Goal: Transaction & Acquisition: Book appointment/travel/reservation

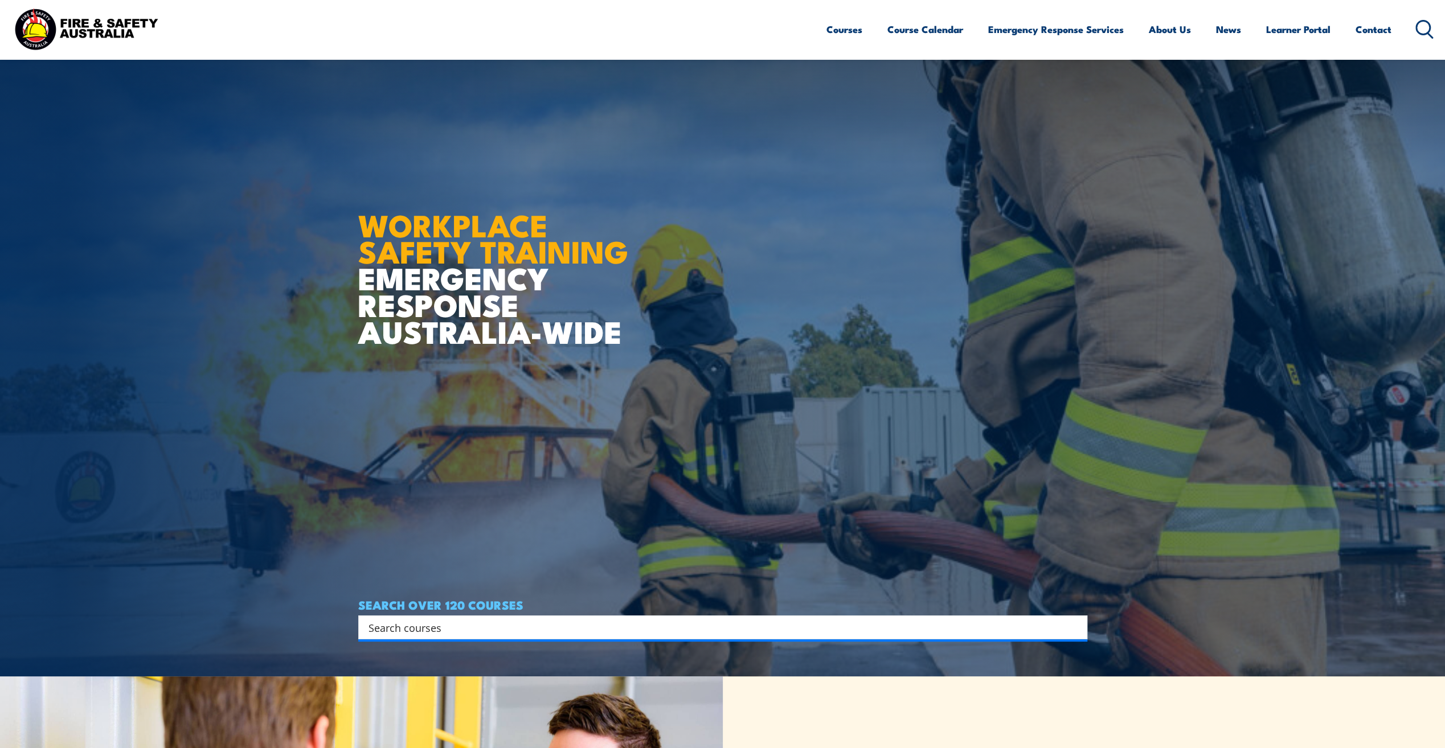
scroll to position [18, 0]
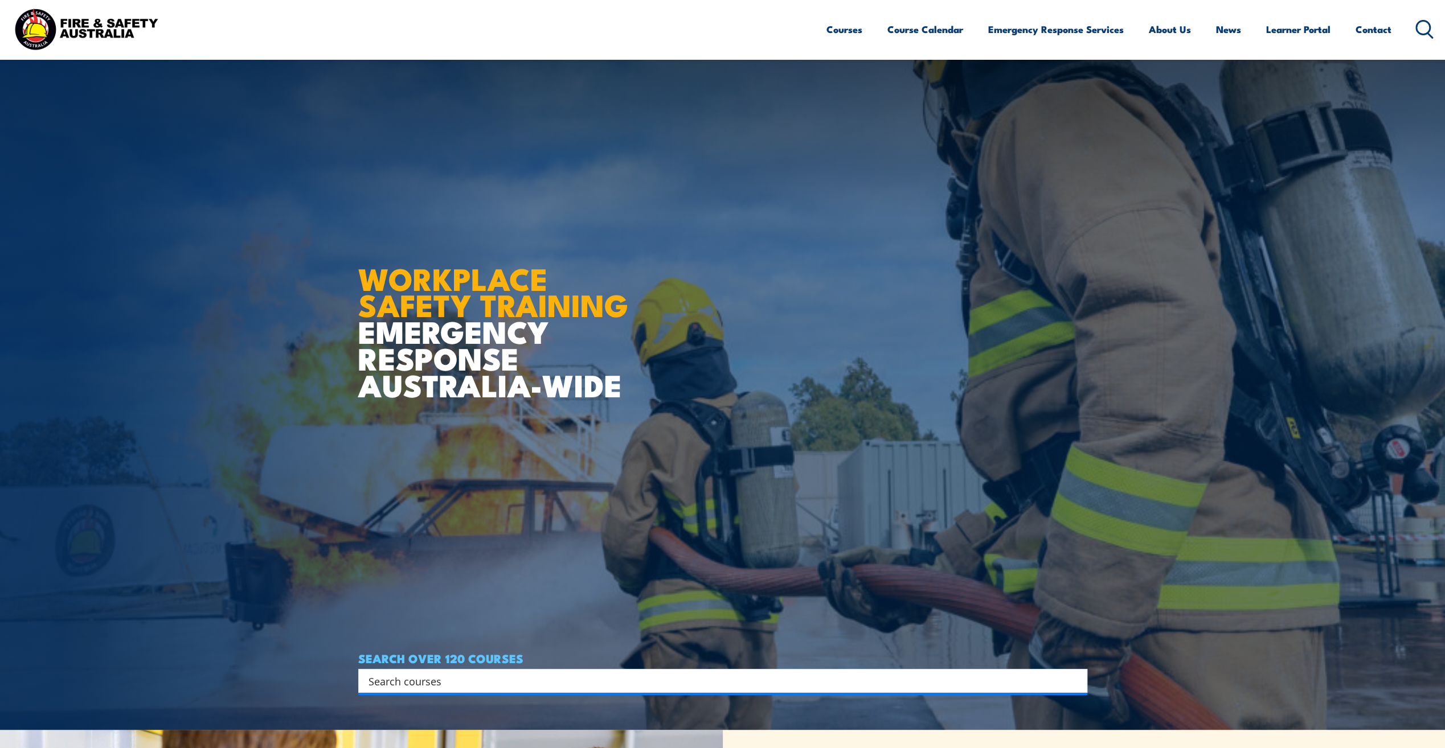
click at [421, 675] on input "Search input" at bounding box center [716, 681] width 694 height 17
type input "fire safety"
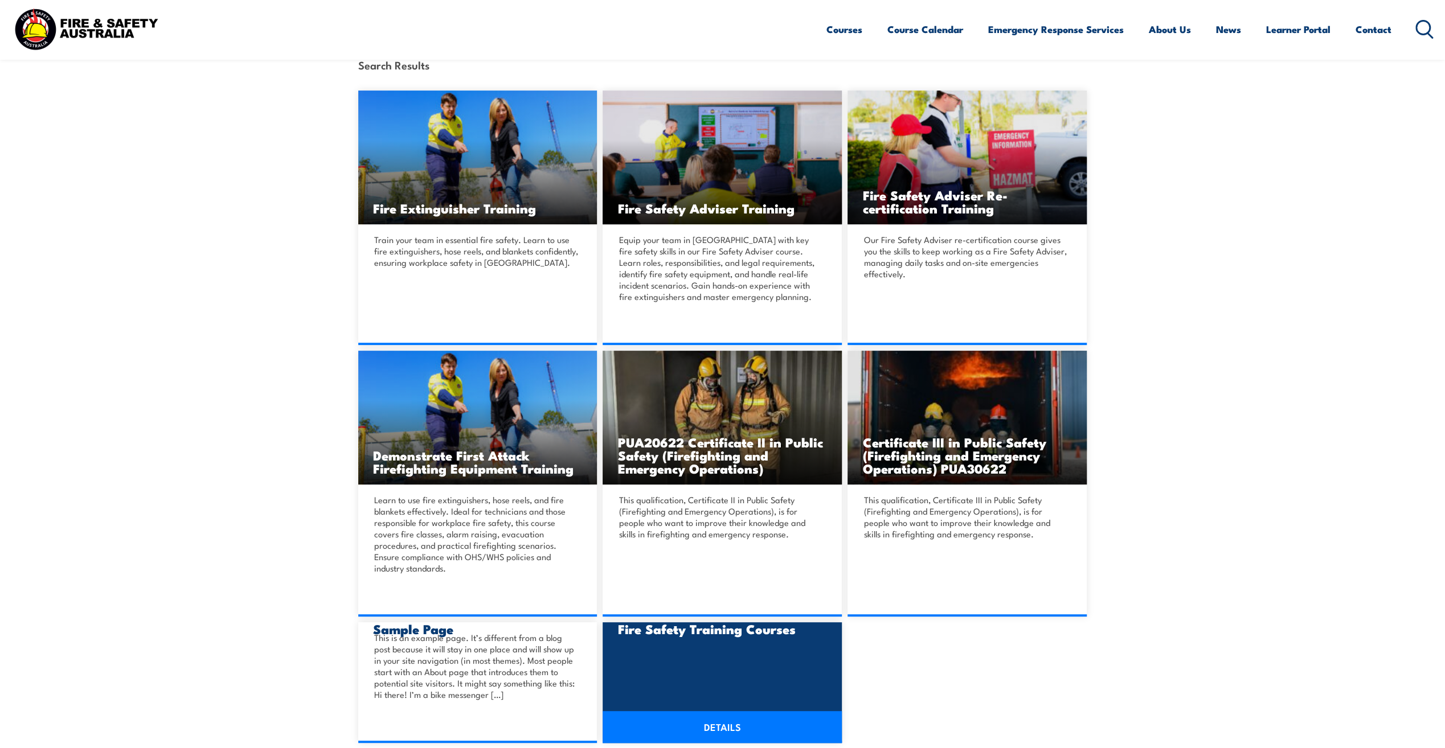
scroll to position [399, 0]
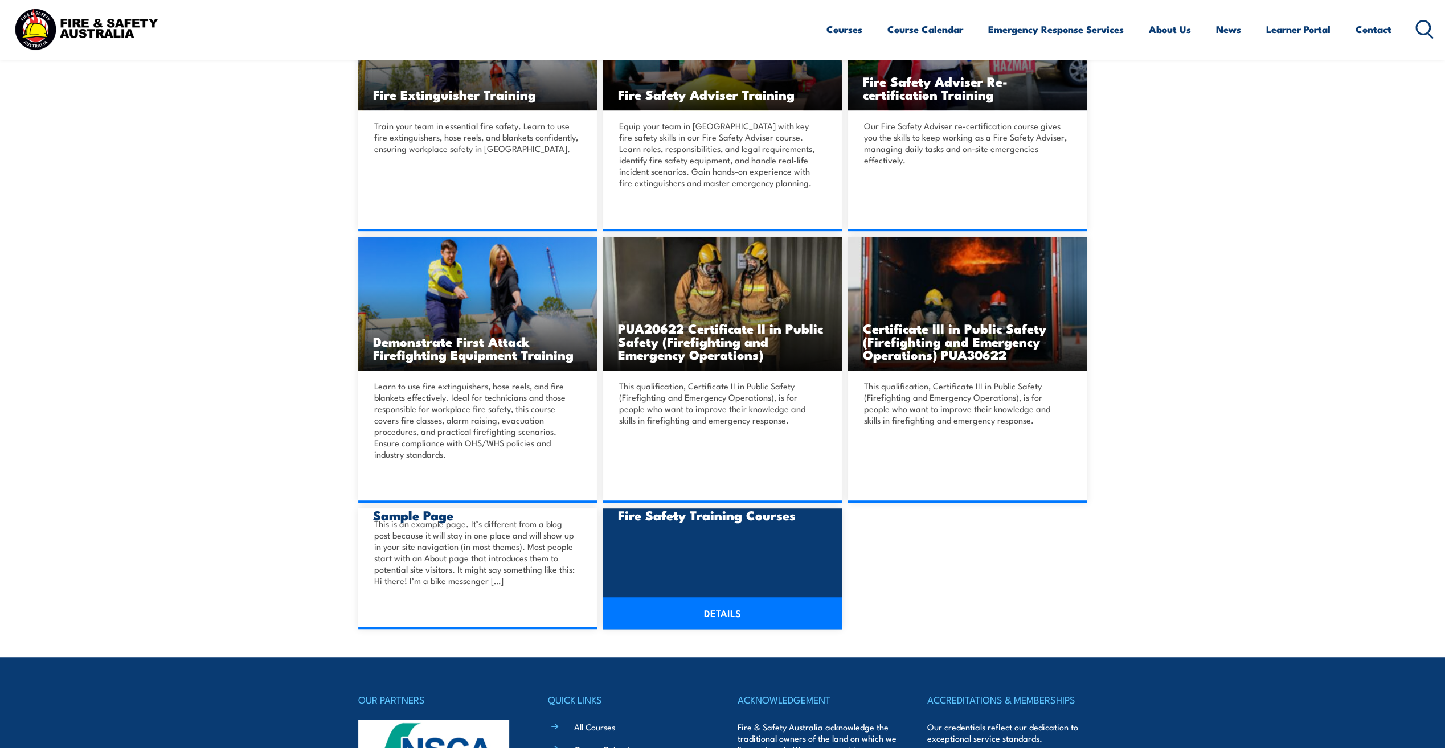
click at [710, 610] on link "DETAILS" at bounding box center [722, 613] width 239 height 32
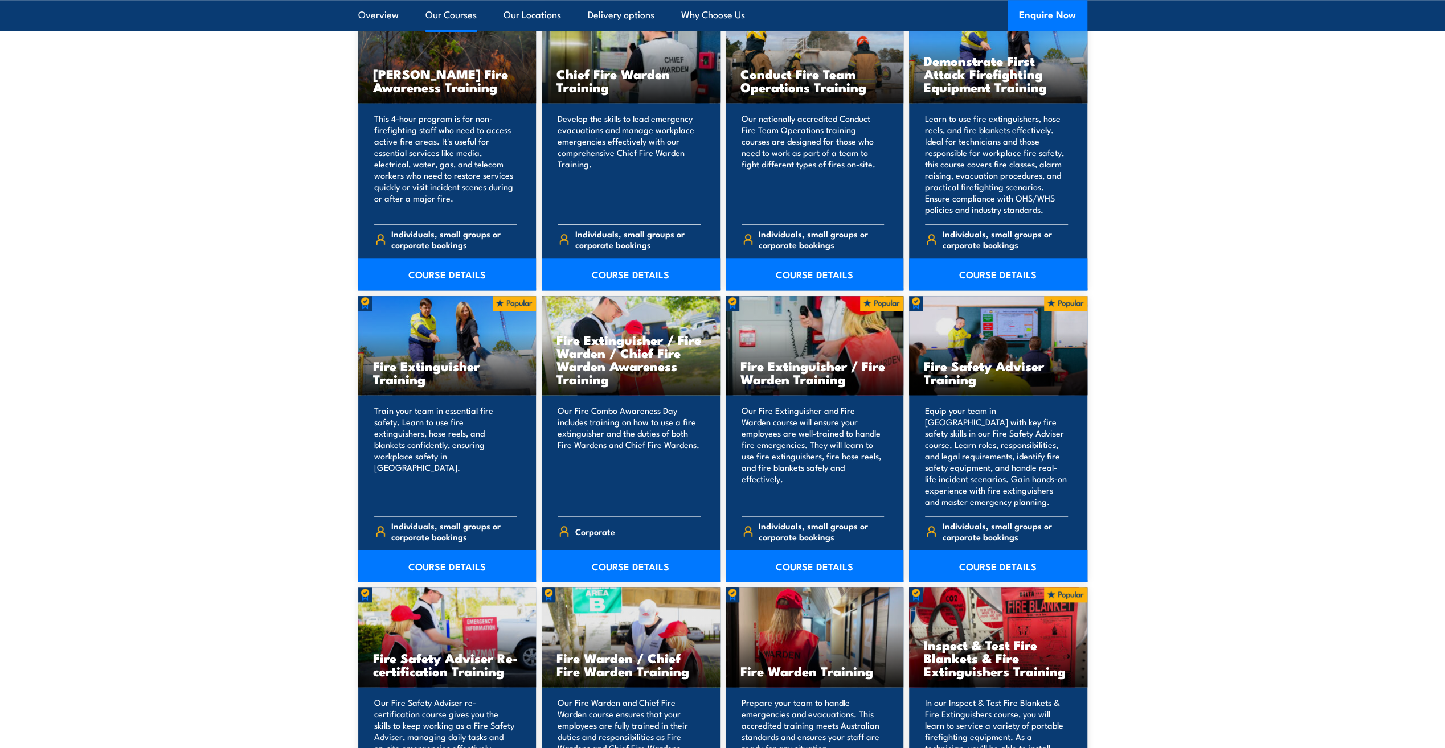
scroll to position [968, 0]
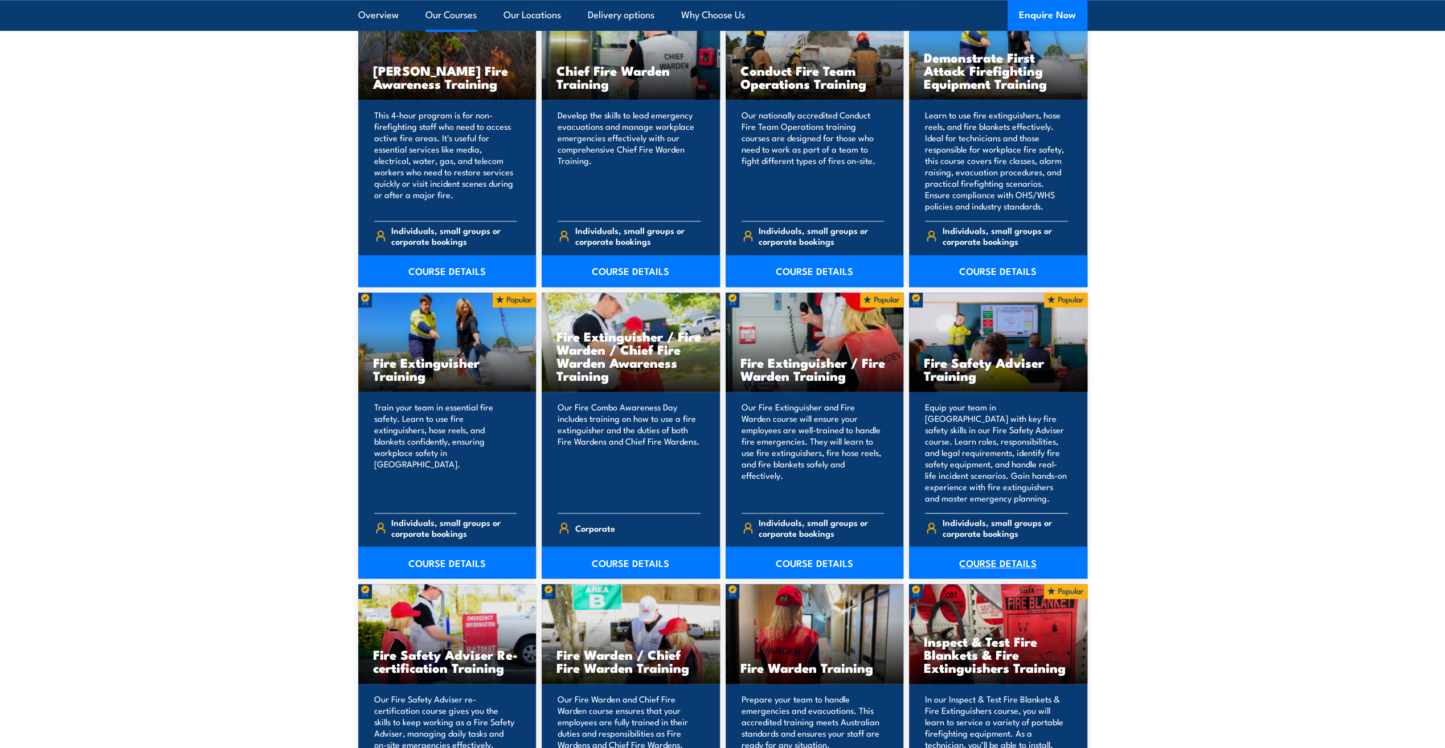
click at [999, 560] on link "COURSE DETAILS" at bounding box center [998, 563] width 178 height 32
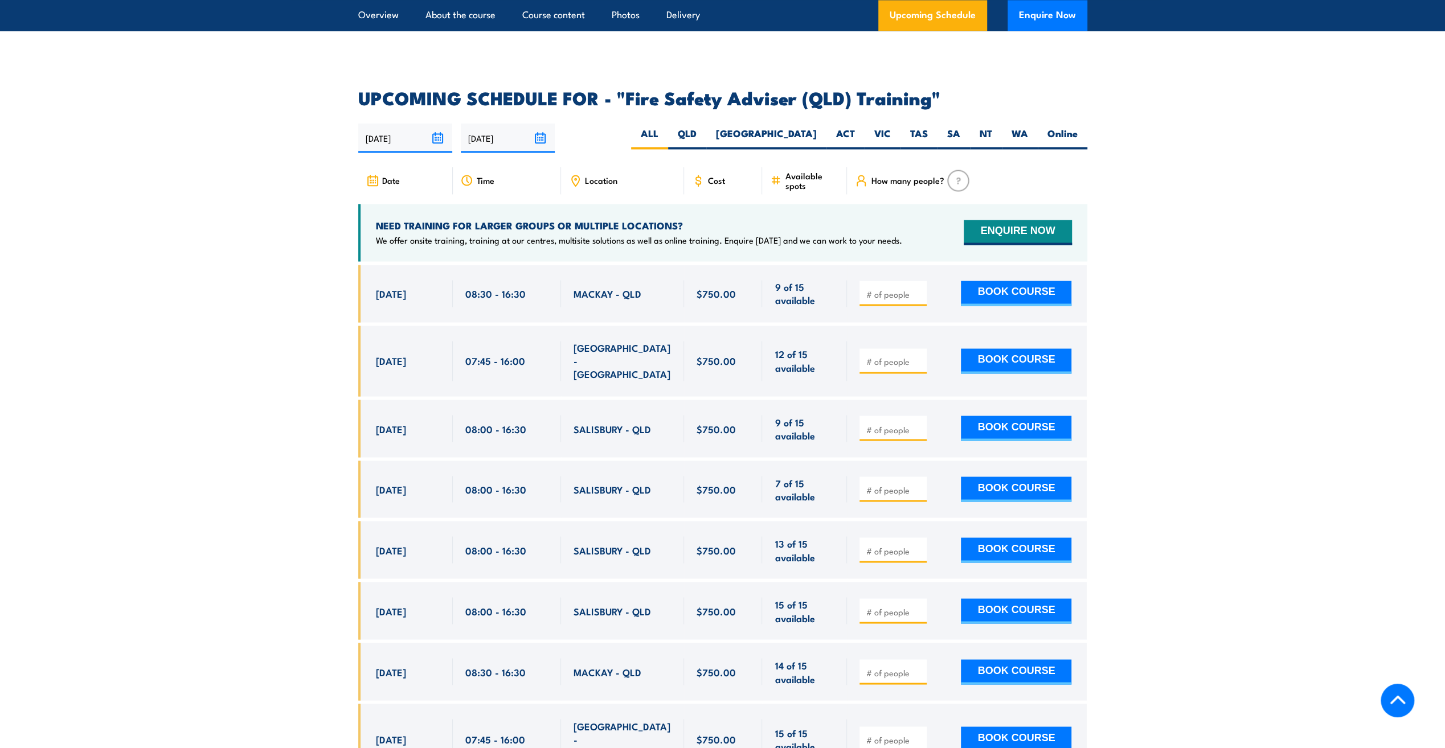
scroll to position [1823, 0]
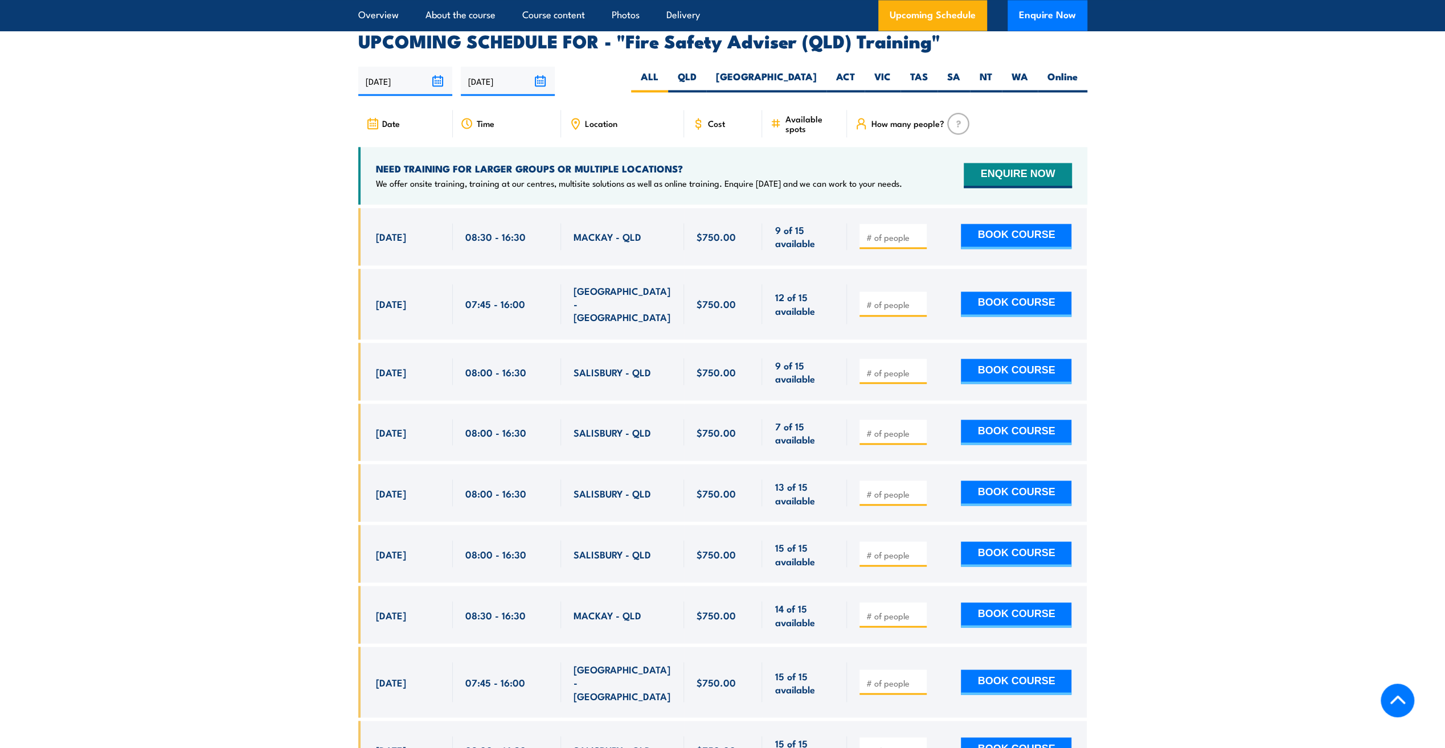
click at [894, 425] on span at bounding box center [892, 431] width 59 height 13
type input "1"
click at [915, 427] on input "1" at bounding box center [894, 432] width 57 height 11
click at [910, 488] on input "number" at bounding box center [894, 493] width 57 height 11
type input "1"
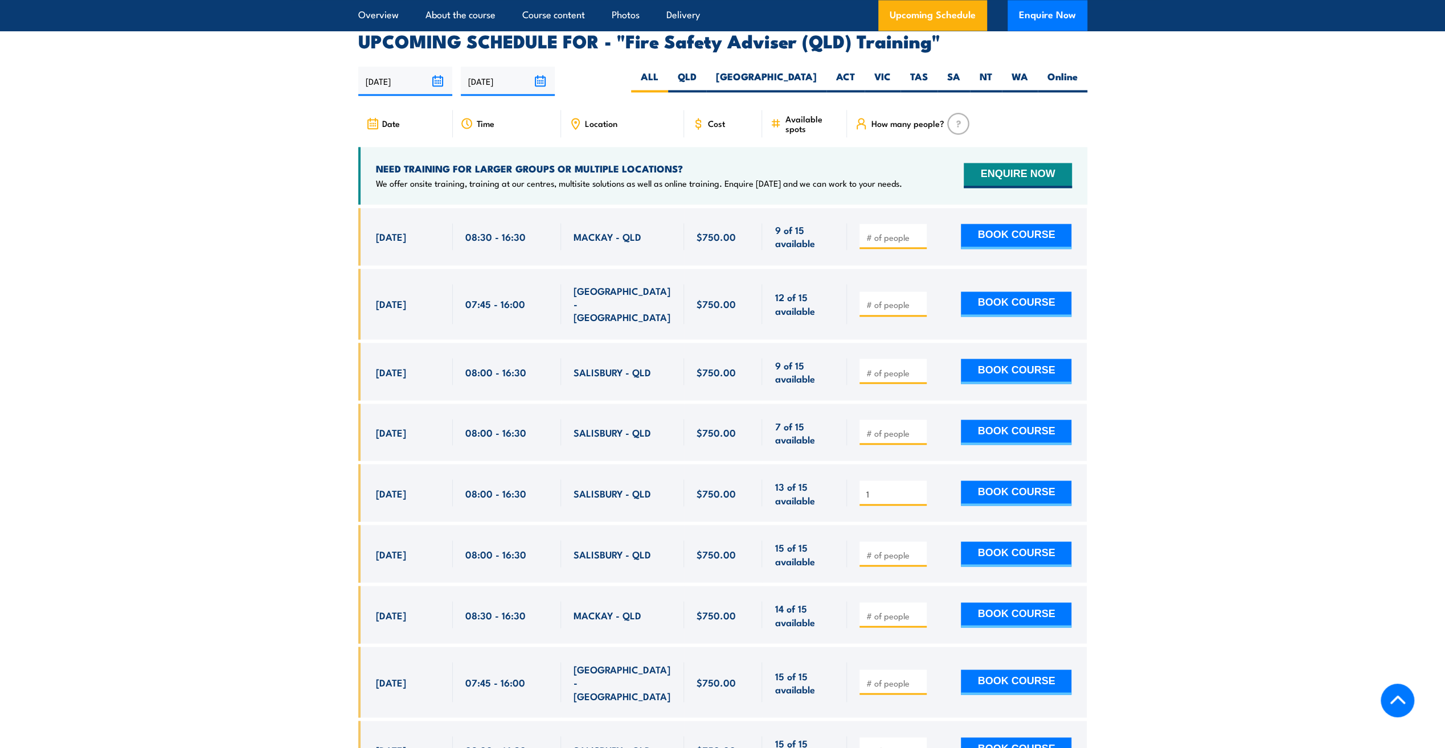
click at [920, 488] on input "1" at bounding box center [894, 493] width 57 height 11
click at [1025, 484] on button "BOOK COURSE" at bounding box center [1016, 493] width 110 height 25
